Goal: Entertainment & Leisure: Consume media (video, audio)

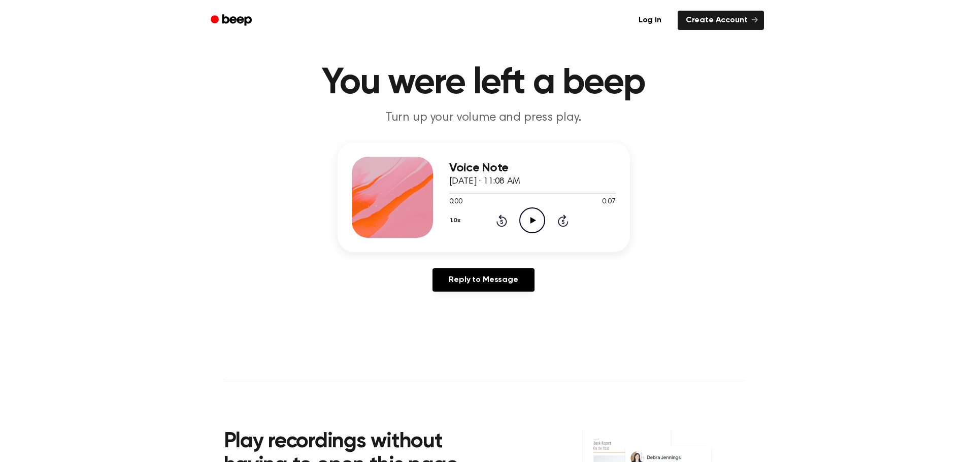
scroll to position [51, 0]
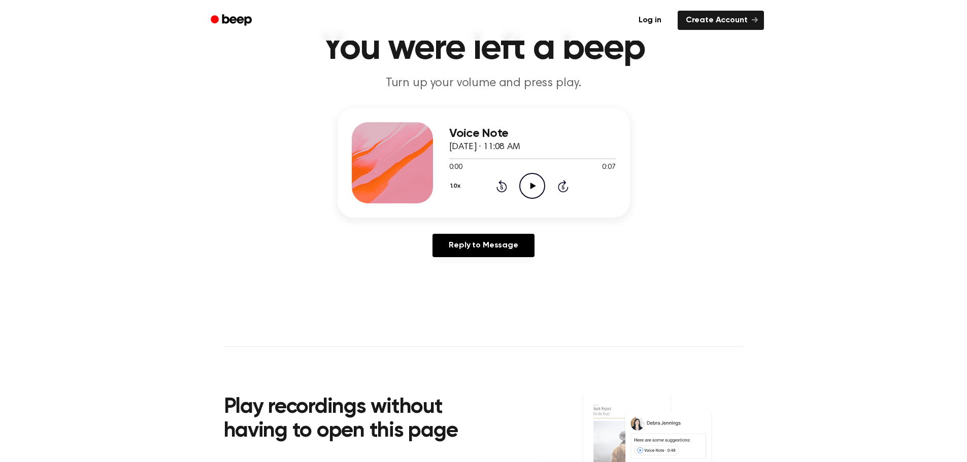
click at [534, 170] on div "0:00 0:07" at bounding box center [532, 167] width 167 height 11
click at [551, 187] on div "1.0x Rewind 5 seconds Play Audio Skip 5 seconds" at bounding box center [532, 186] width 167 height 26
click at [536, 187] on icon "Play Audio" at bounding box center [532, 186] width 26 height 26
click at [525, 187] on icon "Pause Audio" at bounding box center [532, 186] width 26 height 26
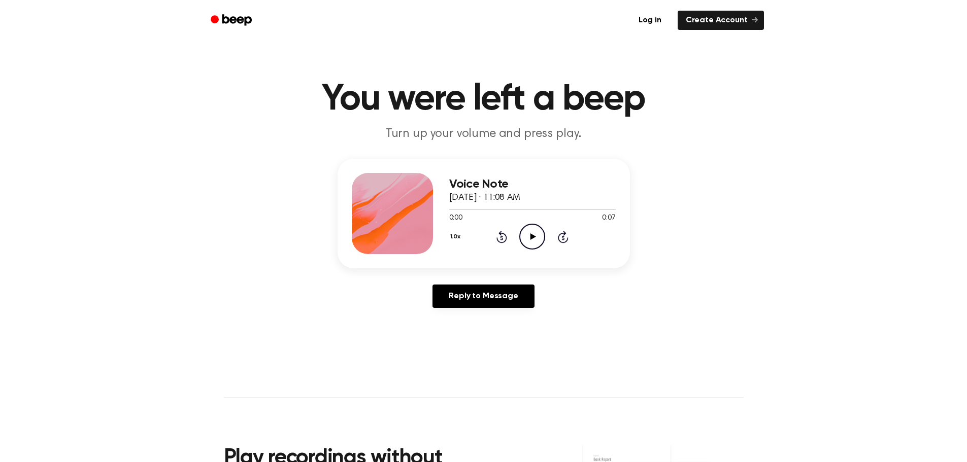
click at [517, 239] on div "1.0x Rewind 5 seconds Play Audio Skip 5 seconds" at bounding box center [532, 237] width 167 height 26
click at [519, 237] on div "1.0x Rewind 5 seconds Play Audio Skip 5 seconds" at bounding box center [532, 237] width 167 height 26
click at [530, 237] on icon "Play Audio" at bounding box center [532, 237] width 26 height 26
click at [524, 233] on icon "Pause Audio" at bounding box center [532, 237] width 26 height 26
click at [519, 235] on div "1.0x Rewind 5 seconds Play Audio Skip 5 seconds" at bounding box center [532, 237] width 167 height 26
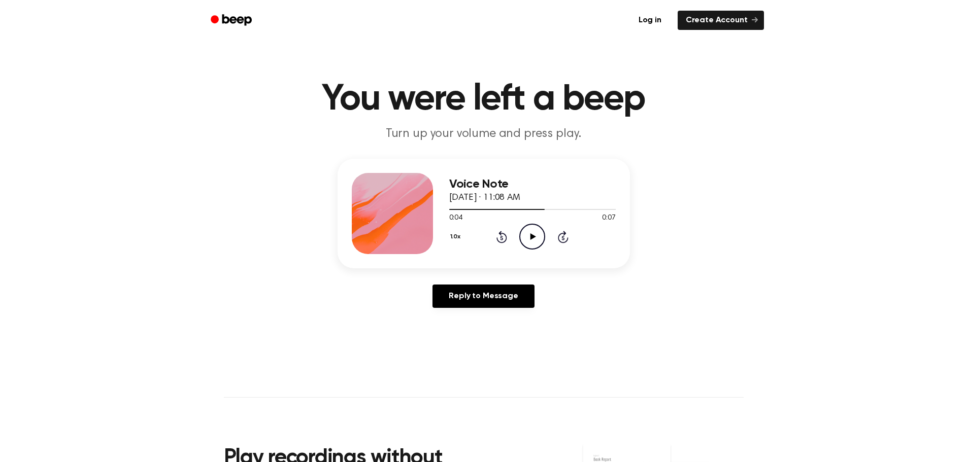
click at [523, 233] on icon "Play Audio" at bounding box center [532, 237] width 26 height 26
click at [523, 233] on icon "Pause Audio" at bounding box center [532, 237] width 26 height 26
click at [523, 233] on icon "Play Audio" at bounding box center [532, 237] width 26 height 26
click at [529, 233] on icon "Pause Audio" at bounding box center [532, 237] width 26 height 26
click at [547, 242] on div "1.0x Rewind 5 seconds Play Audio Skip 5 seconds" at bounding box center [532, 237] width 167 height 26
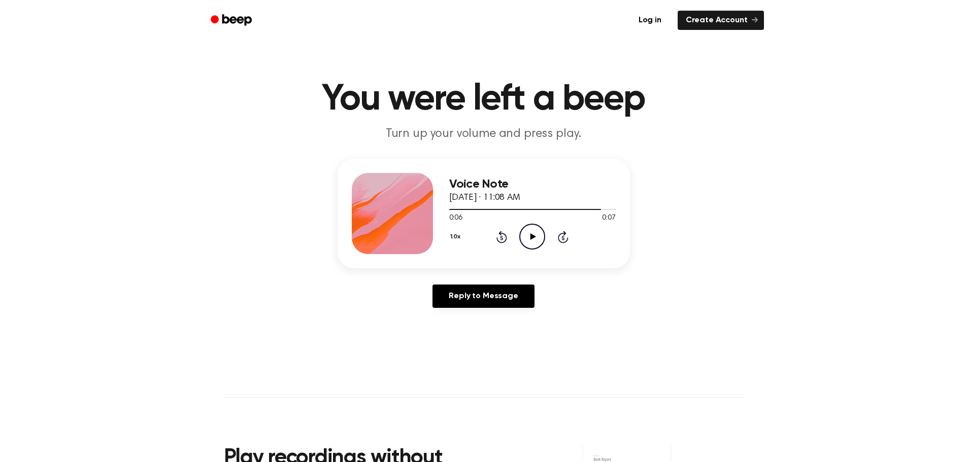
click at [539, 239] on icon "Play Audio" at bounding box center [532, 237] width 26 height 26
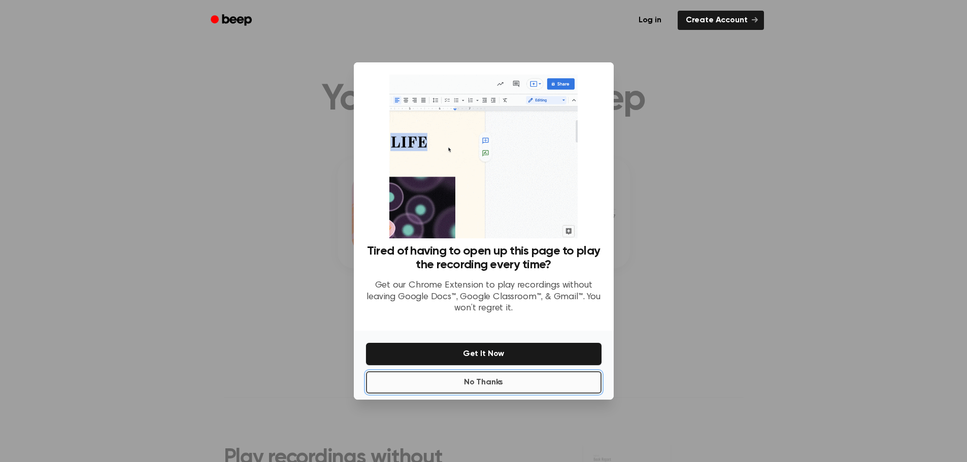
click at [507, 376] on button "No Thanks" at bounding box center [484, 383] width 236 height 22
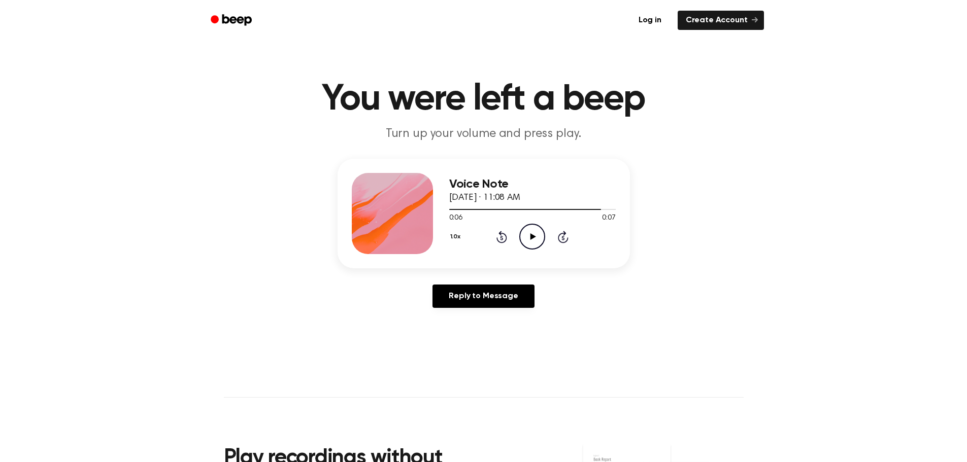
click at [530, 230] on icon "Play Audio" at bounding box center [532, 237] width 26 height 26
click at [530, 230] on icon "Pause Audio" at bounding box center [532, 237] width 26 height 26
click at [525, 235] on icon "Play Audio" at bounding box center [532, 237] width 26 height 26
click at [531, 234] on icon at bounding box center [532, 237] width 5 height 7
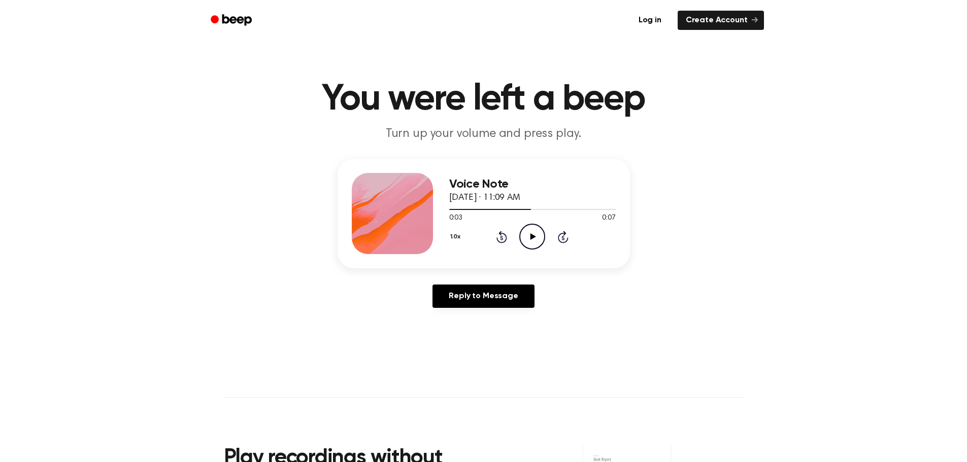
click at [502, 234] on icon at bounding box center [501, 237] width 11 height 12
click at [527, 234] on icon "Play Audio" at bounding box center [532, 237] width 26 height 26
click at [524, 234] on icon "Pause Audio" at bounding box center [532, 237] width 26 height 26
click at [524, 234] on icon "Play Audio" at bounding box center [532, 237] width 26 height 26
click at [498, 231] on icon "Rewind 5 seconds" at bounding box center [501, 236] width 11 height 13
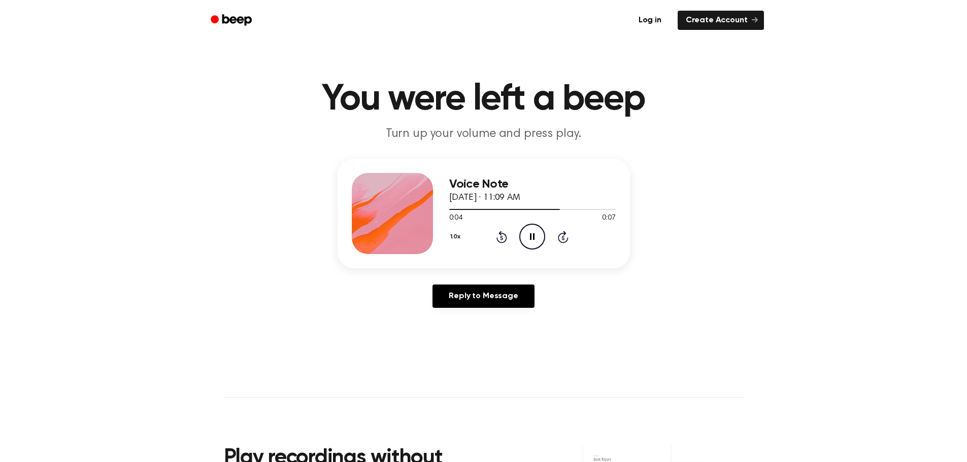
click at [528, 227] on icon "Pause Audio" at bounding box center [532, 237] width 26 height 26
click at [528, 225] on circle at bounding box center [532, 236] width 25 height 25
click at [498, 244] on div "1.0x Rewind 5 seconds Pause Audio Skip 5 seconds" at bounding box center [532, 237] width 167 height 26
click at [498, 237] on icon "Rewind 5 seconds" at bounding box center [501, 236] width 11 height 13
